Goal: Information Seeking & Learning: Find specific fact

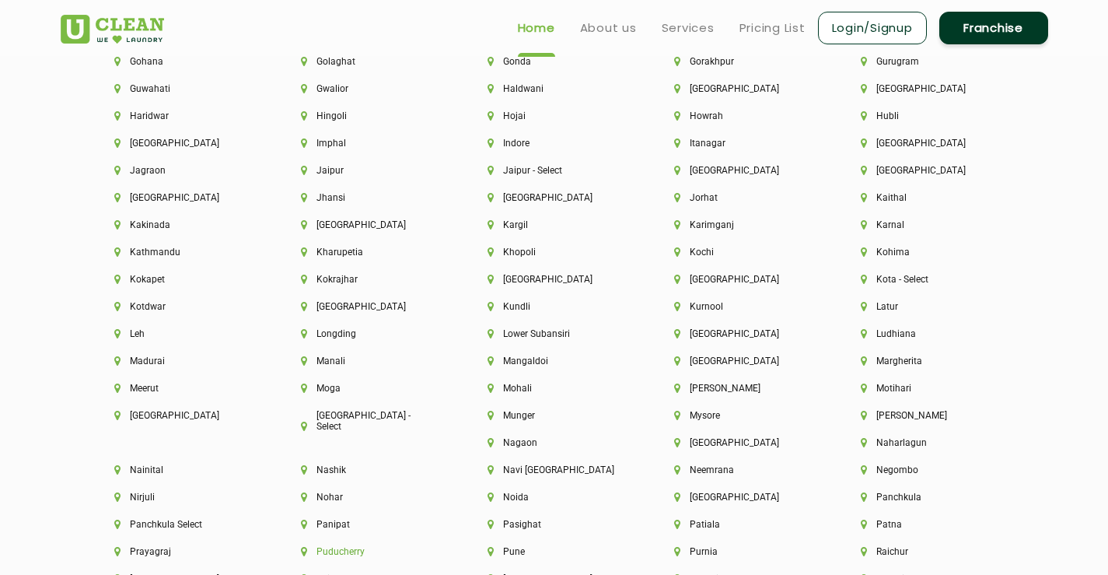
scroll to position [3734, 0]
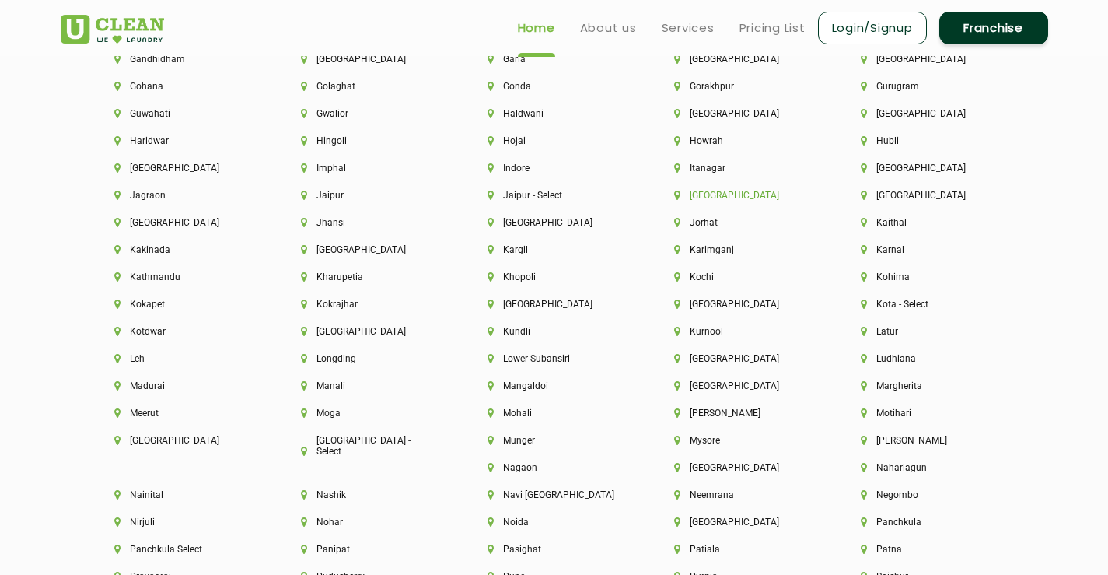
click at [711, 191] on li "[GEOGRAPHIC_DATA]" at bounding box center [741, 195] width 134 height 11
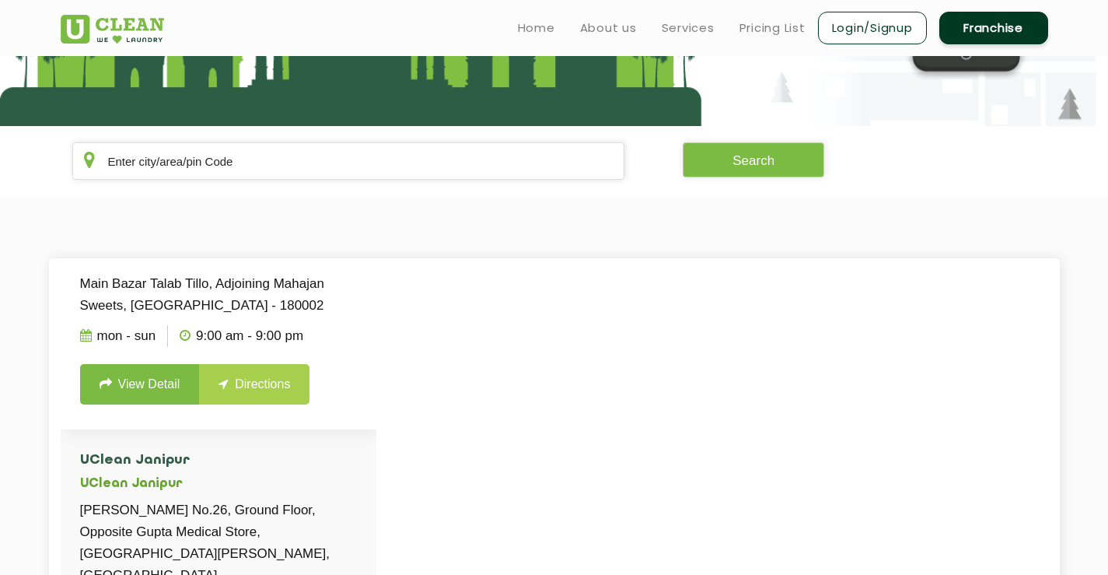
scroll to position [194, 0]
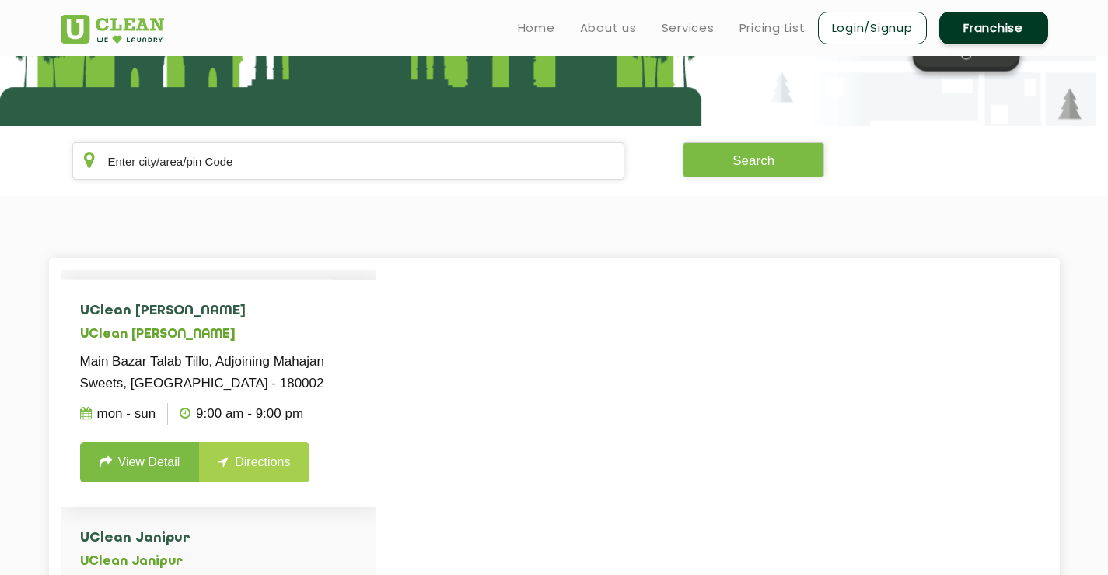
click at [129, 482] on link "View Detail" at bounding box center [140, 462] width 120 height 40
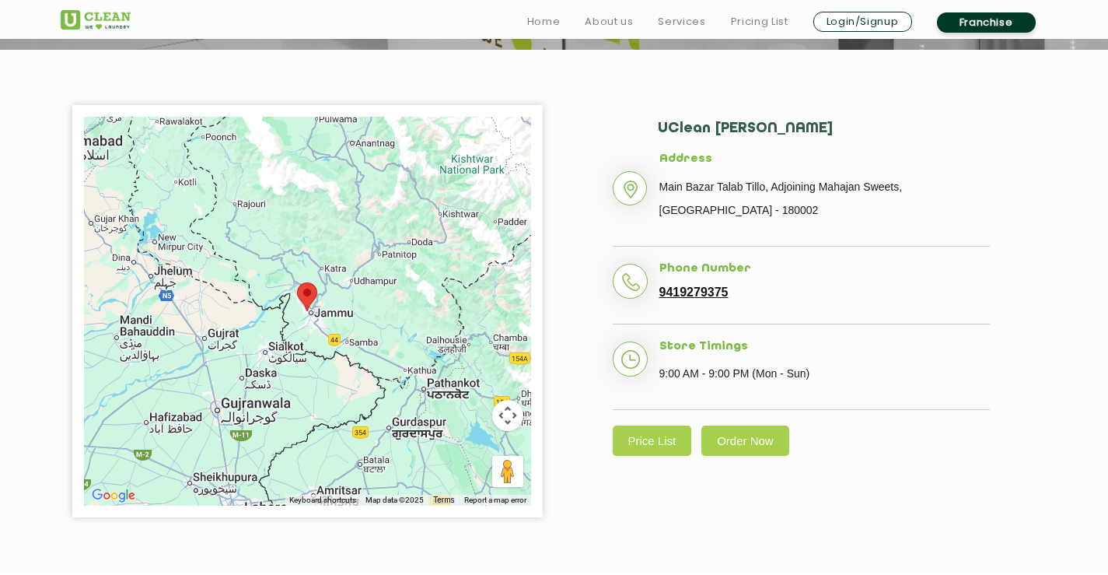
scroll to position [311, 0]
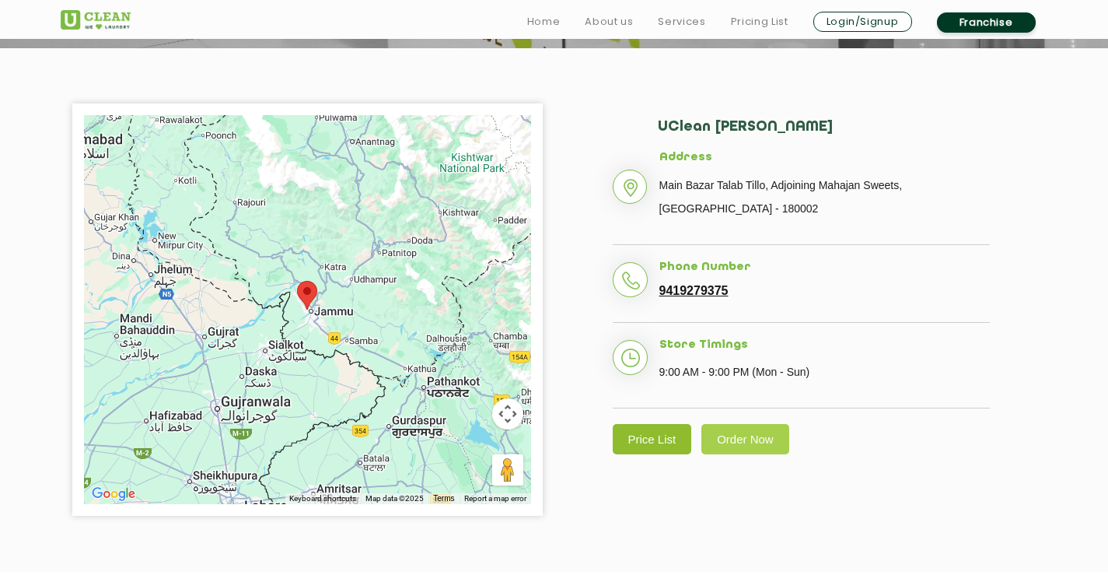
click at [644, 424] on link "Price List" at bounding box center [652, 439] width 79 height 30
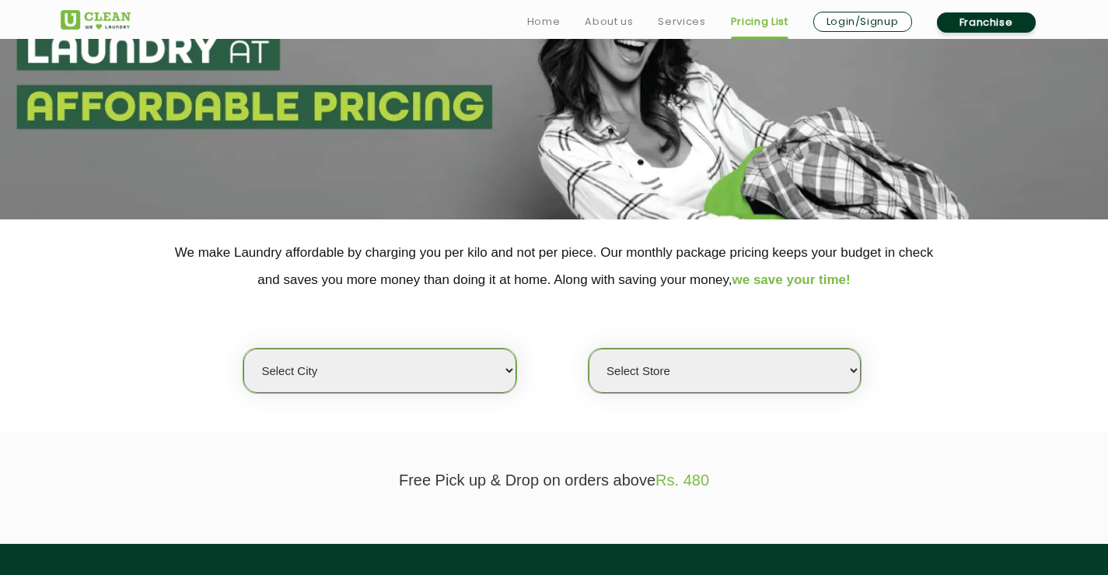
scroll to position [156, 0]
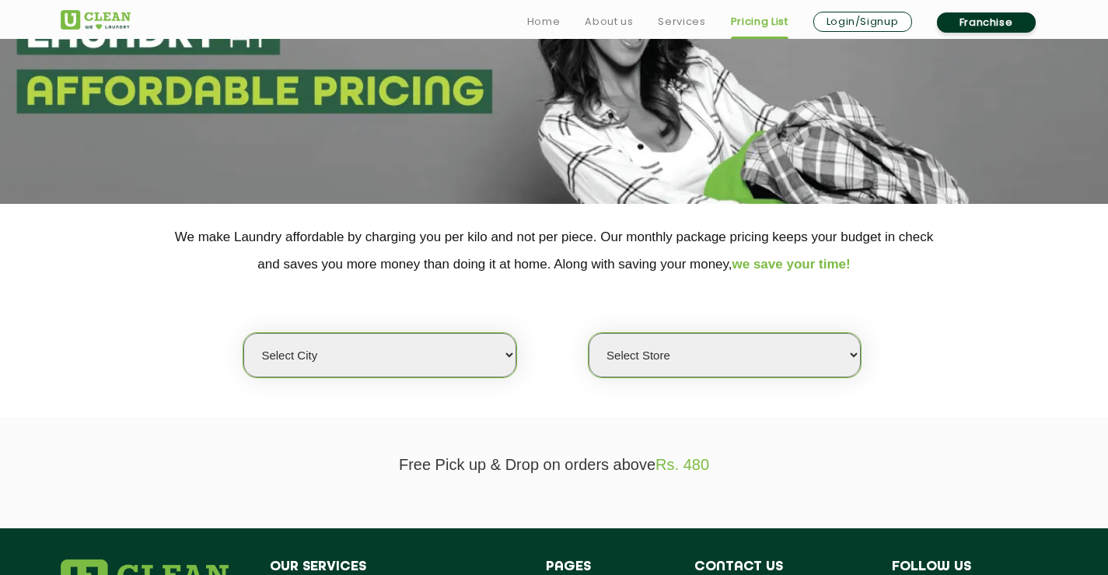
click at [476, 348] on select "Select city [GEOGRAPHIC_DATA] [GEOGRAPHIC_DATA] [GEOGRAPHIC_DATA] [GEOGRAPHIC_D…" at bounding box center [379, 355] width 272 height 44
select select "68"
click at [243, 333] on select "Select city [GEOGRAPHIC_DATA] [GEOGRAPHIC_DATA] [GEOGRAPHIC_DATA] [GEOGRAPHIC_D…" at bounding box center [379, 355] width 272 height 44
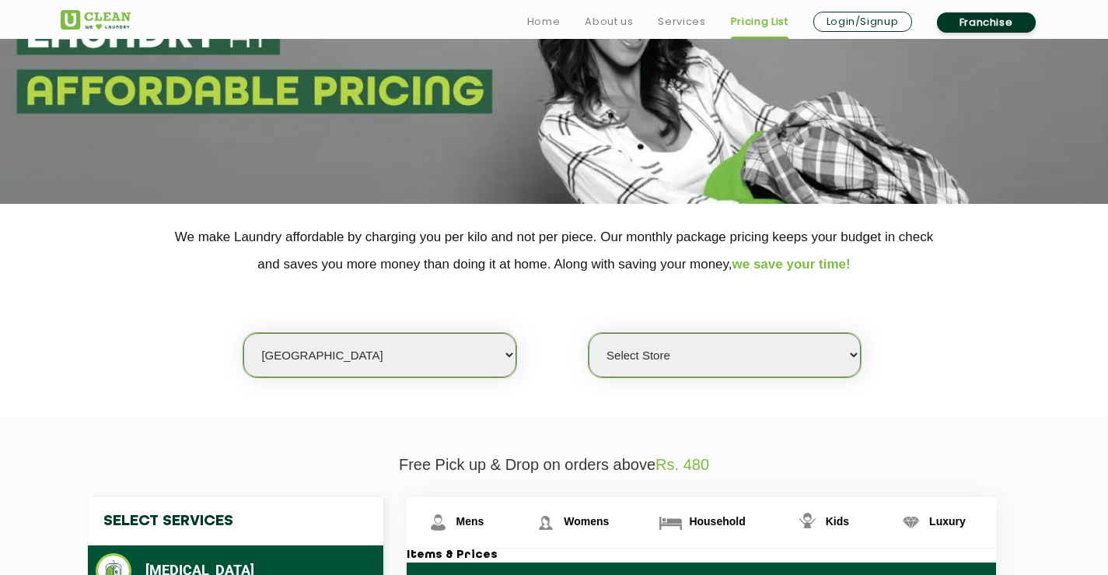
click at [663, 346] on select "Select Store [PERSON_NAME][GEOGRAPHIC_DATA] UClean Talab Tillo UClean Janipur U…" at bounding box center [725, 355] width 272 height 44
select select "432"
click at [589, 333] on select "Select Store [PERSON_NAME][GEOGRAPHIC_DATA] UClean Talab Tillo UClean Janipur U…" at bounding box center [725, 355] width 272 height 44
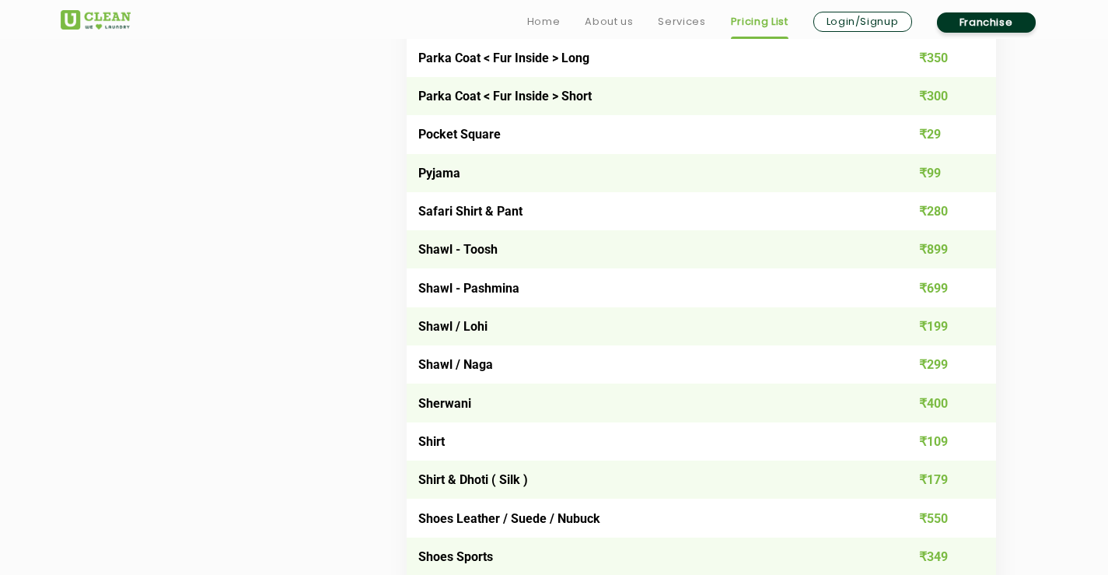
scroll to position [2022, 0]
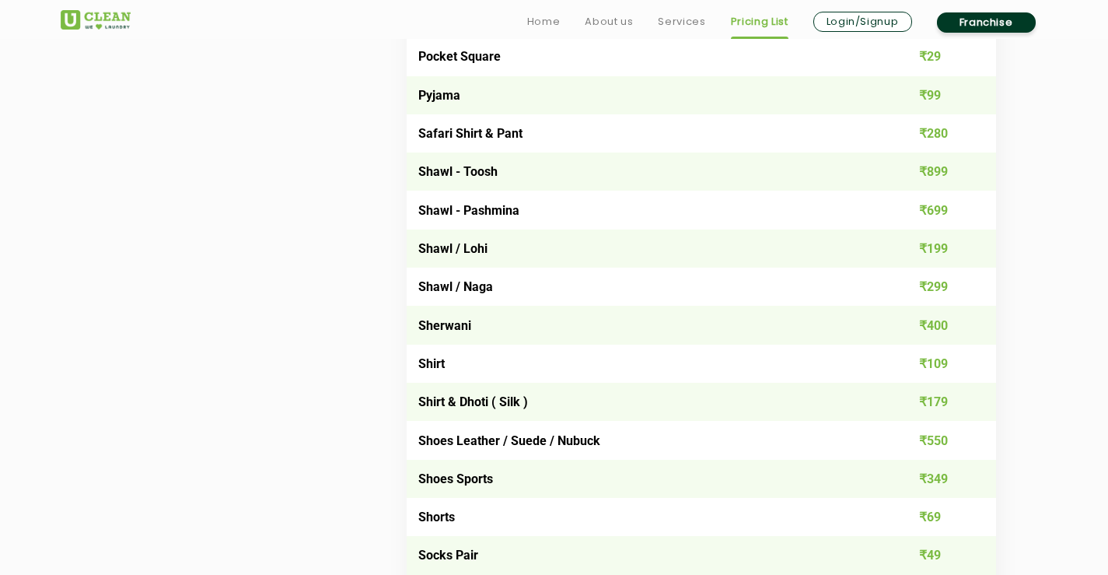
click at [317, 262] on div "Select Services [MEDICAL_DATA] Premium Laundry Kg Laundry - Wash & Fold Laundry…" at bounding box center [554, 50] width 957 height 2840
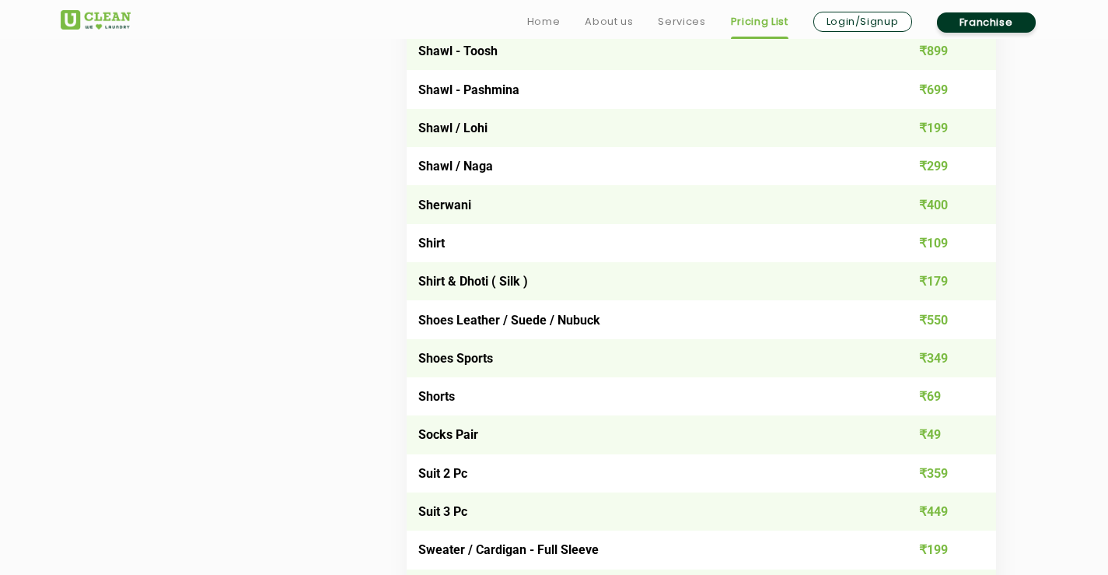
scroll to position [2178, 0]
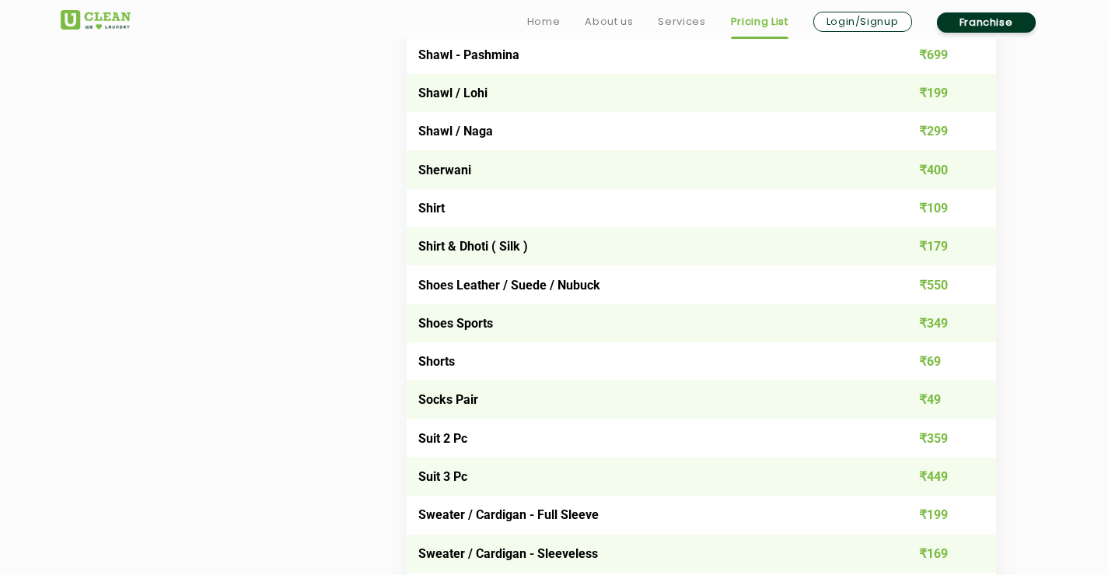
click at [485, 285] on td "Shoes Leather / Suede / Nubuck" at bounding box center [643, 284] width 472 height 38
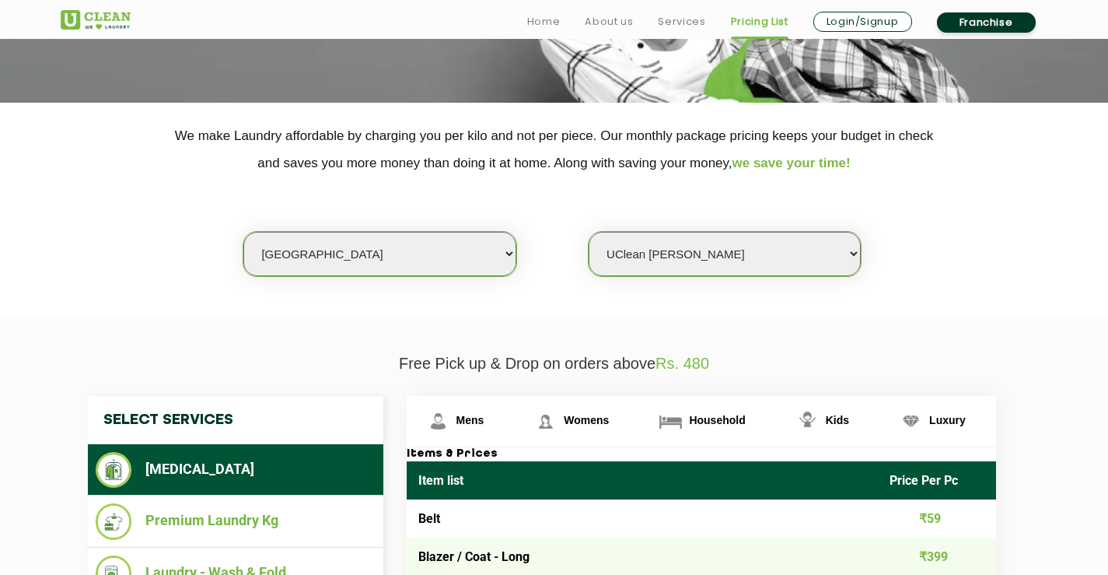
scroll to position [467, 0]
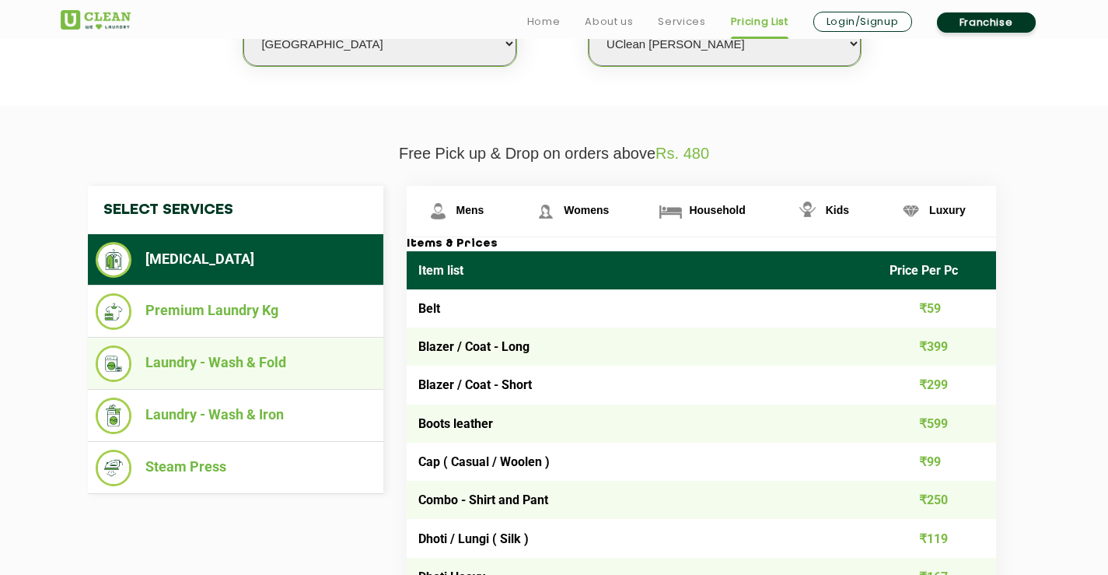
click at [217, 362] on li "Laundry - Wash & Fold" at bounding box center [236, 363] width 280 height 37
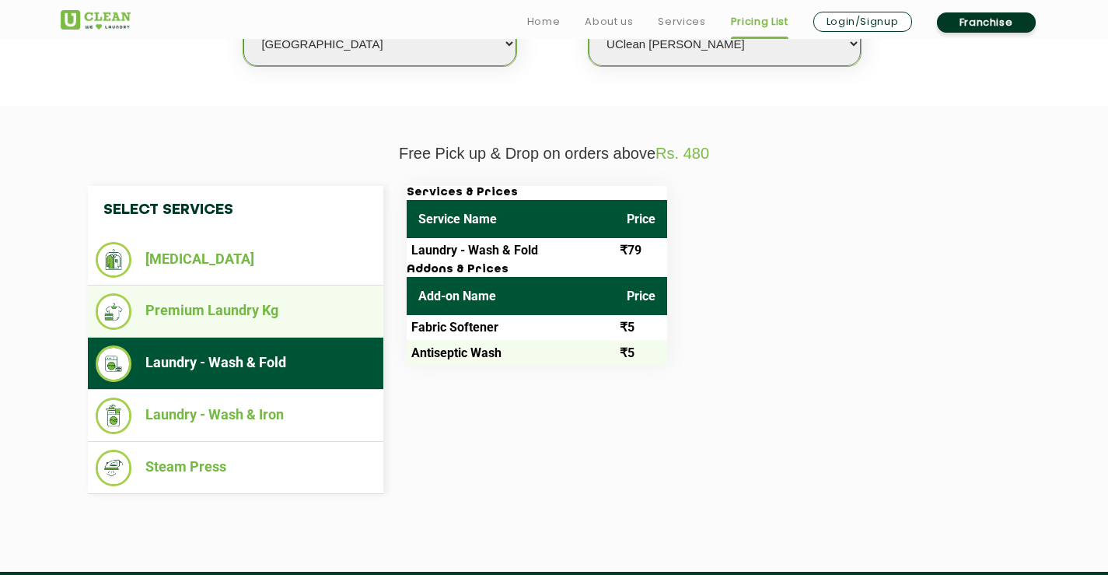
click at [226, 319] on li "Premium Laundry Kg" at bounding box center [236, 311] width 280 height 37
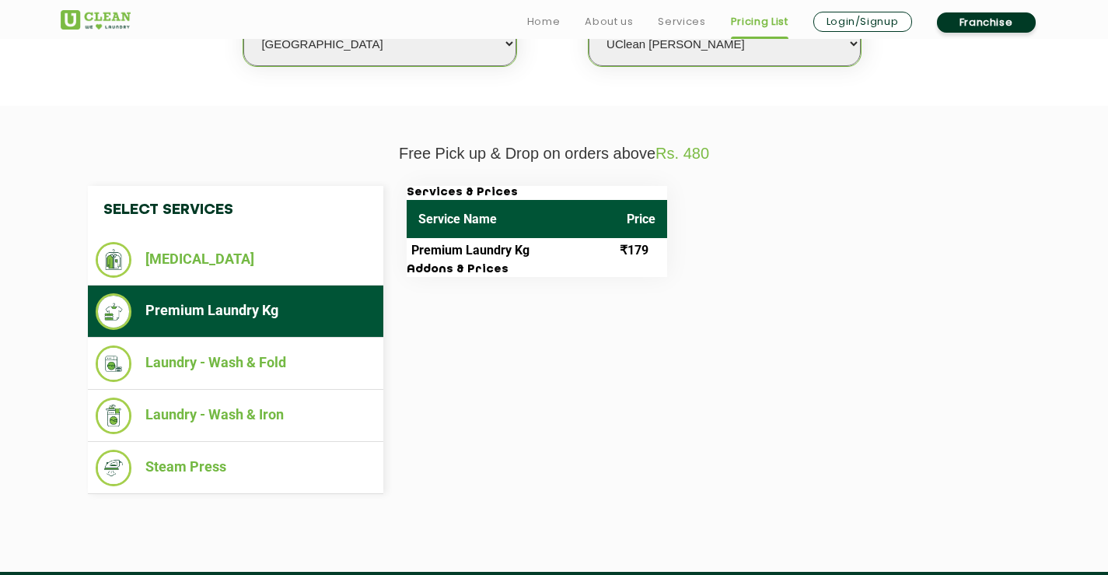
click at [450, 251] on td "Premium Laundry Kg" at bounding box center [511, 250] width 208 height 25
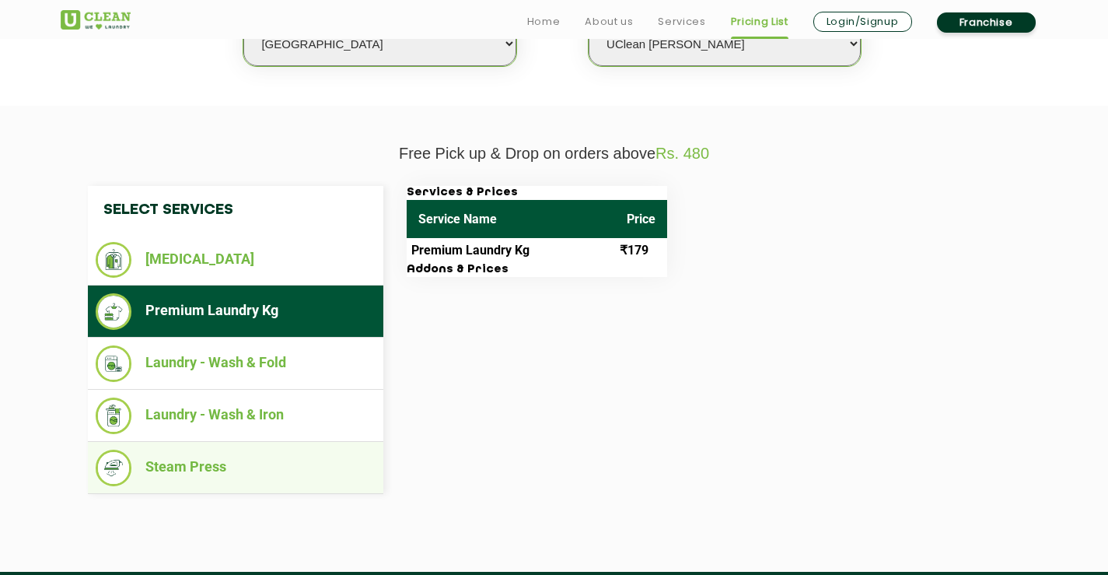
click at [152, 472] on li "Steam Press" at bounding box center [236, 468] width 280 height 37
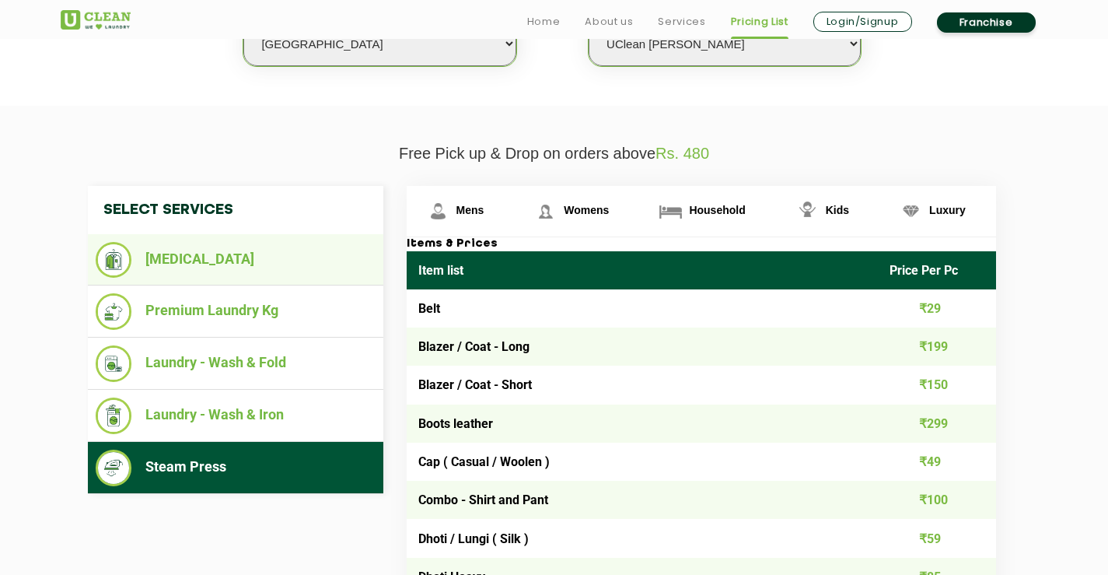
click at [194, 264] on li "[MEDICAL_DATA]" at bounding box center [236, 260] width 280 height 36
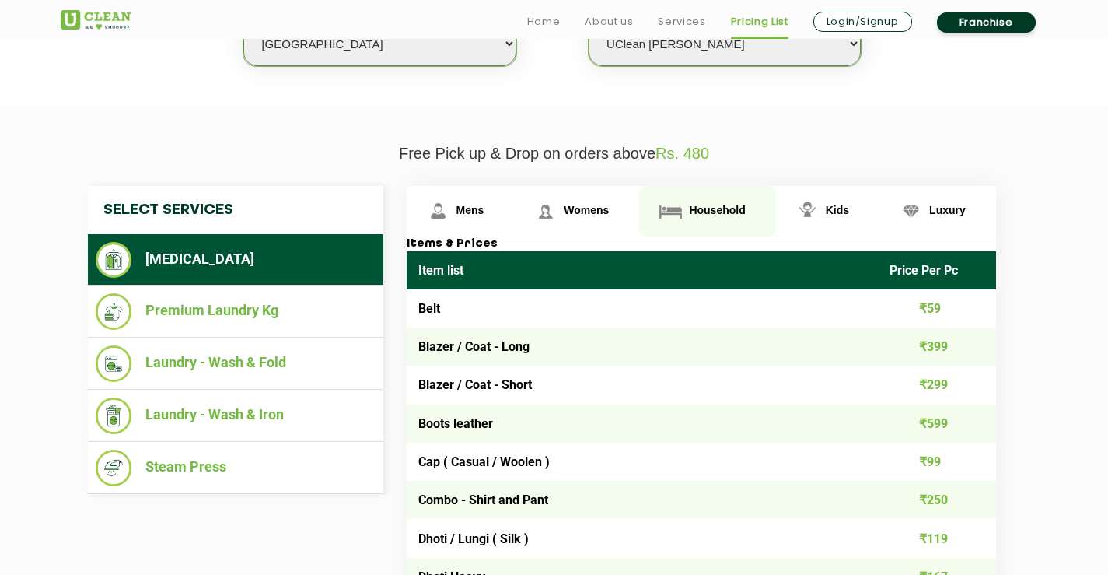
click at [691, 213] on span "Household" at bounding box center [717, 210] width 56 height 12
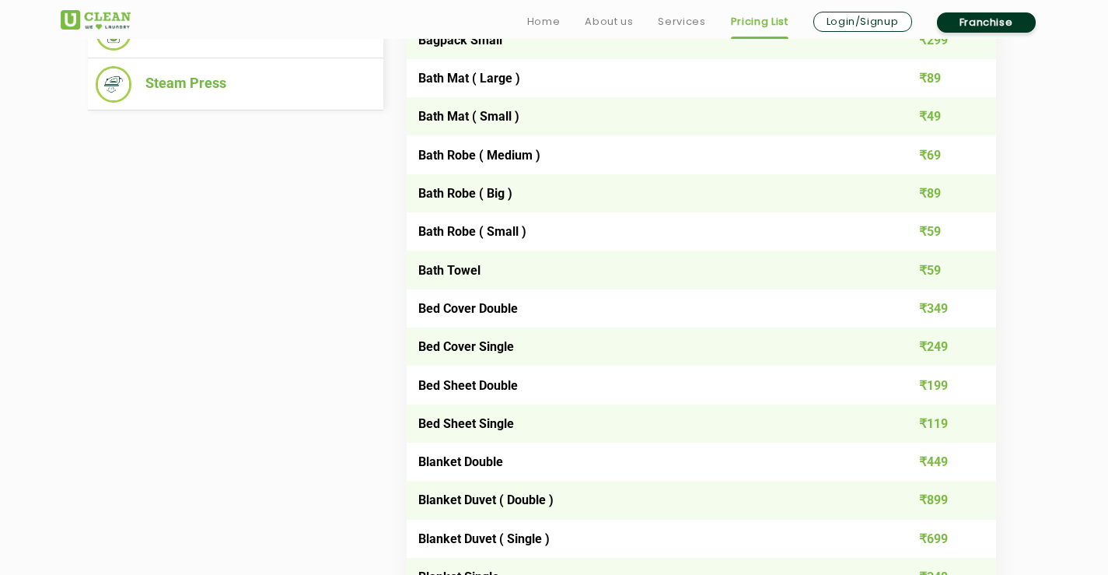
scroll to position [856, 0]
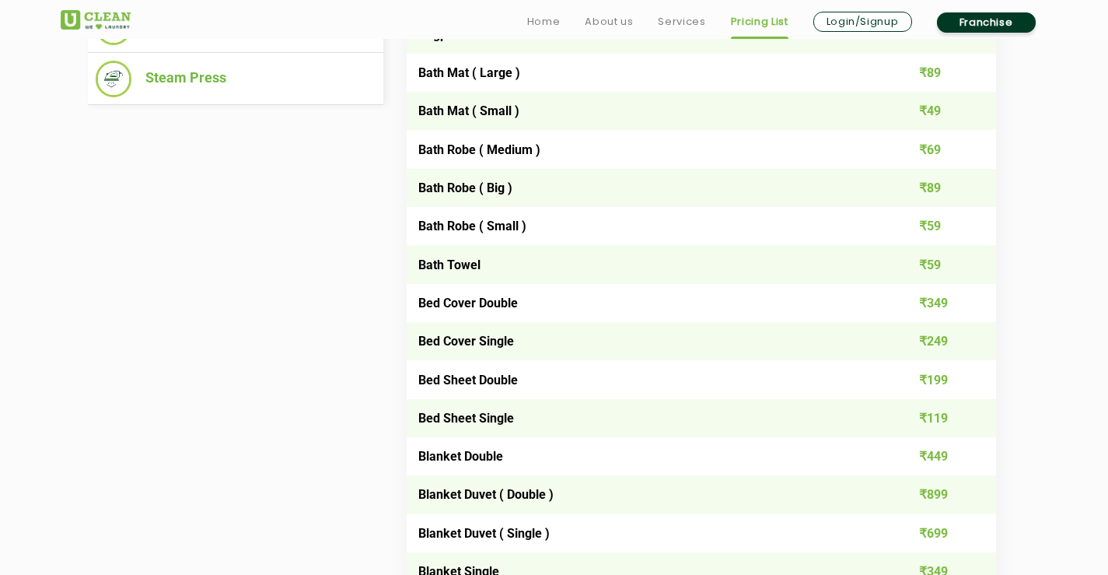
click at [442, 454] on td "Blanket Double" at bounding box center [643, 456] width 472 height 38
click at [446, 496] on td "Blanket Duvet ( Double )" at bounding box center [643, 494] width 472 height 38
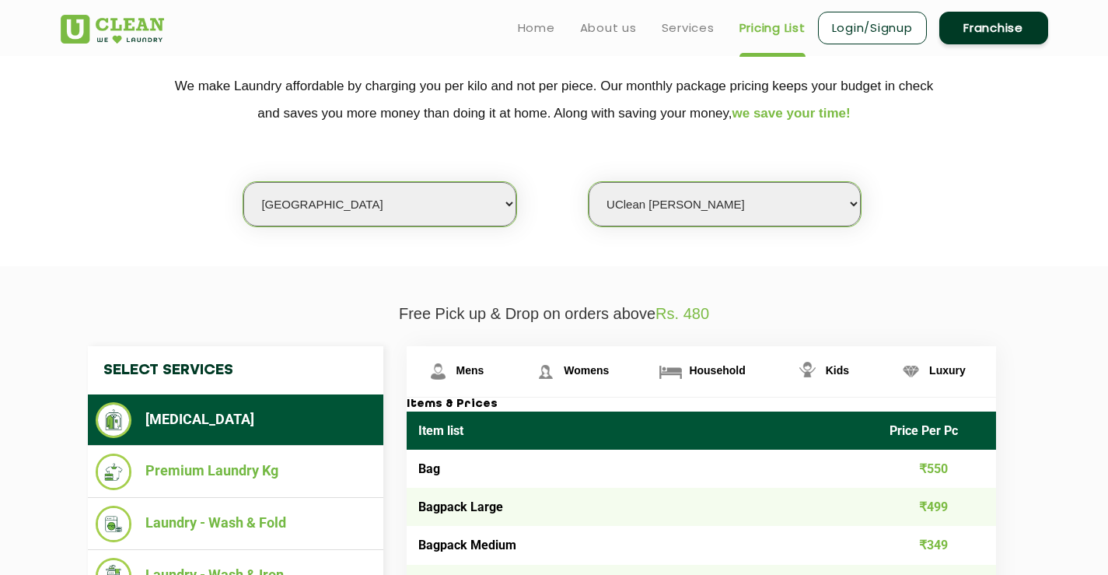
scroll to position [156, 0]
